Goal: Information Seeking & Learning: Learn about a topic

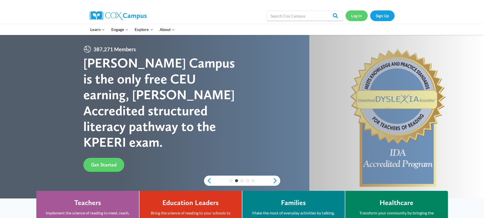
click at [352, 17] on link "Log In" at bounding box center [357, 15] width 22 height 10
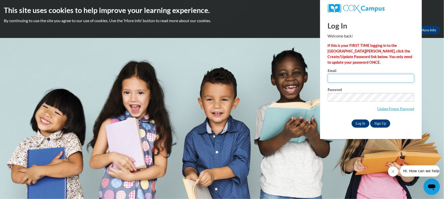
type input "[EMAIL_ADDRESS][DOMAIN_NAME]"
click at [358, 124] on input "Log In" at bounding box center [360, 123] width 18 height 8
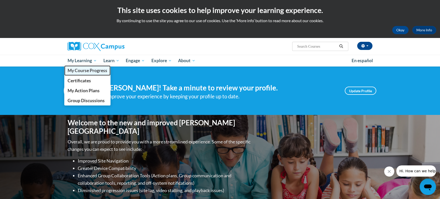
click at [82, 67] on link "My Course Progress" at bounding box center [87, 70] width 46 height 10
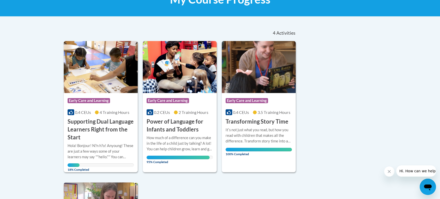
scroll to position [92, 0]
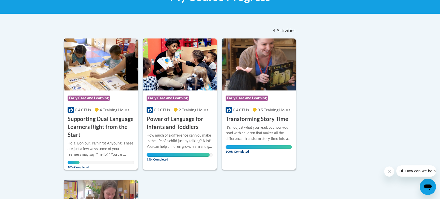
click at [100, 121] on h3 "Supporting Dual Language Learners Right from the Start" at bounding box center [101, 126] width 66 height 23
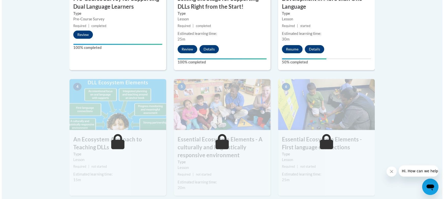
scroll to position [258, 0]
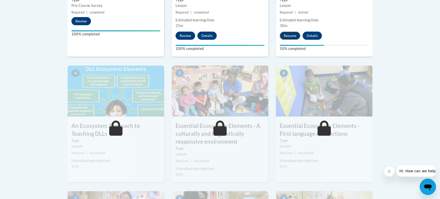
click at [287, 39] on button "Resume" at bounding box center [290, 36] width 21 height 8
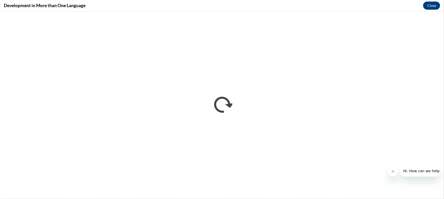
scroll to position [0, 0]
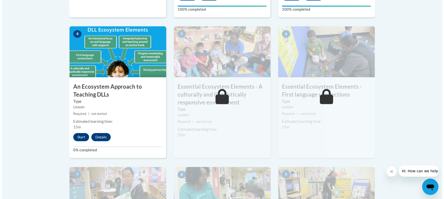
scroll to position [298, 0]
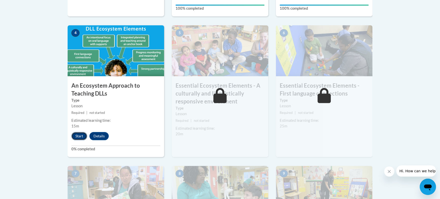
click at [76, 132] on button "Start" at bounding box center [79, 136] width 16 height 8
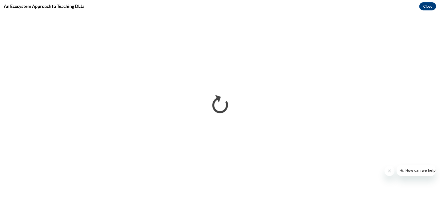
scroll to position [0, 0]
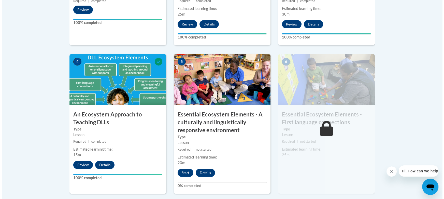
scroll to position [278, 0]
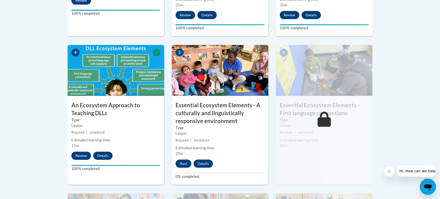
click at [184, 158] on div "5 Essential Ecosystem Elements - A culturally and linguistically responsive env…" at bounding box center [220, 114] width 97 height 139
click at [184, 161] on button "Start" at bounding box center [184, 163] width 16 height 8
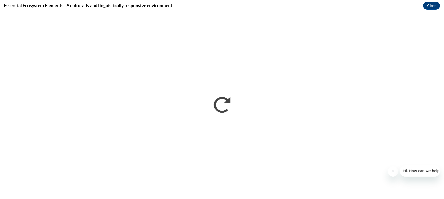
scroll to position [0, 0]
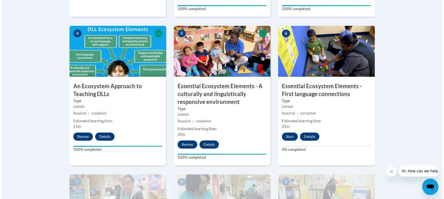
scroll to position [313, 0]
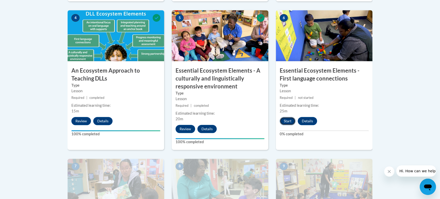
click at [290, 119] on button "Start" at bounding box center [288, 121] width 16 height 8
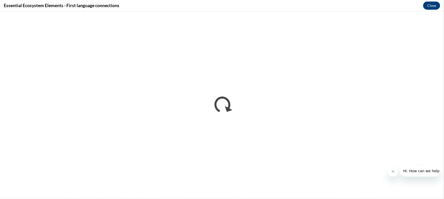
scroll to position [0, 0]
